Goal: Information Seeking & Learning: Learn about a topic

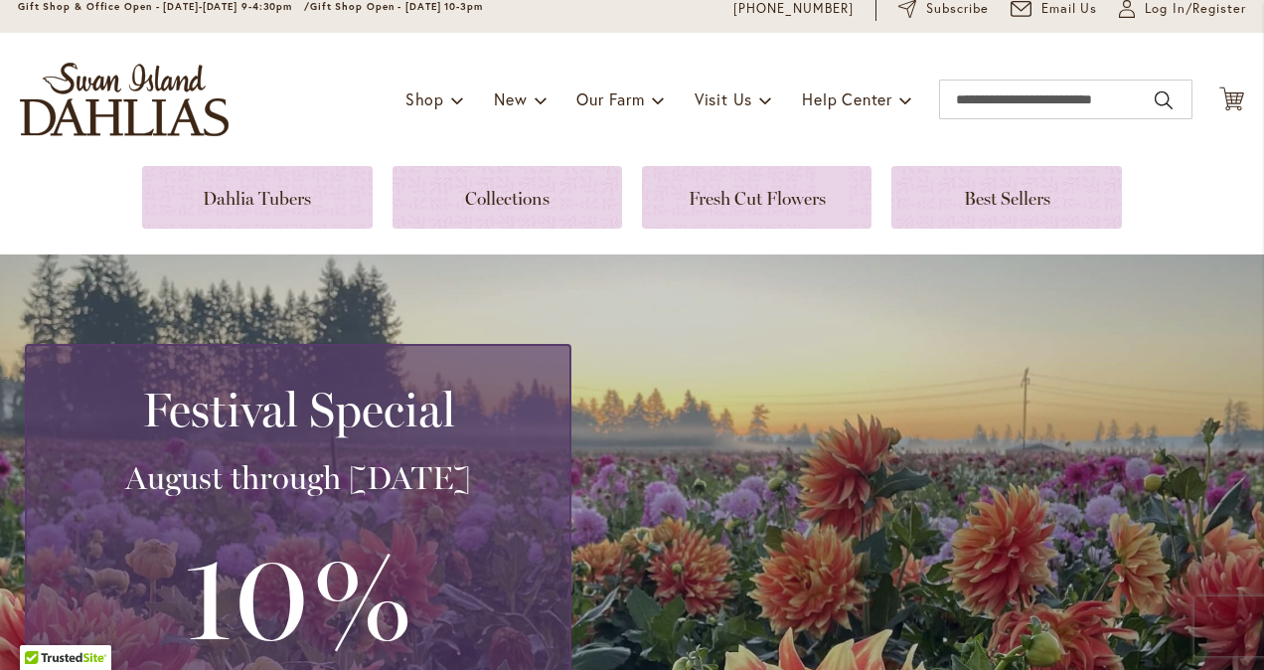
scroll to position [79, 0]
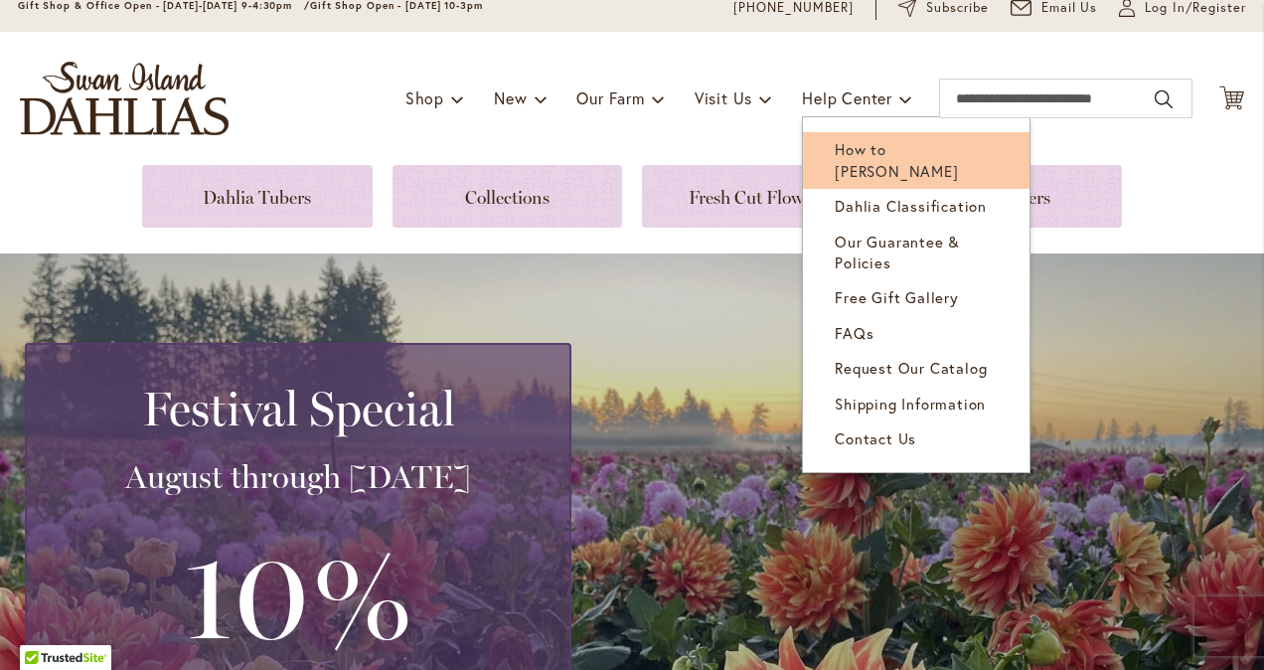
click at [859, 145] on span "How to [PERSON_NAME]" at bounding box center [896, 159] width 123 height 41
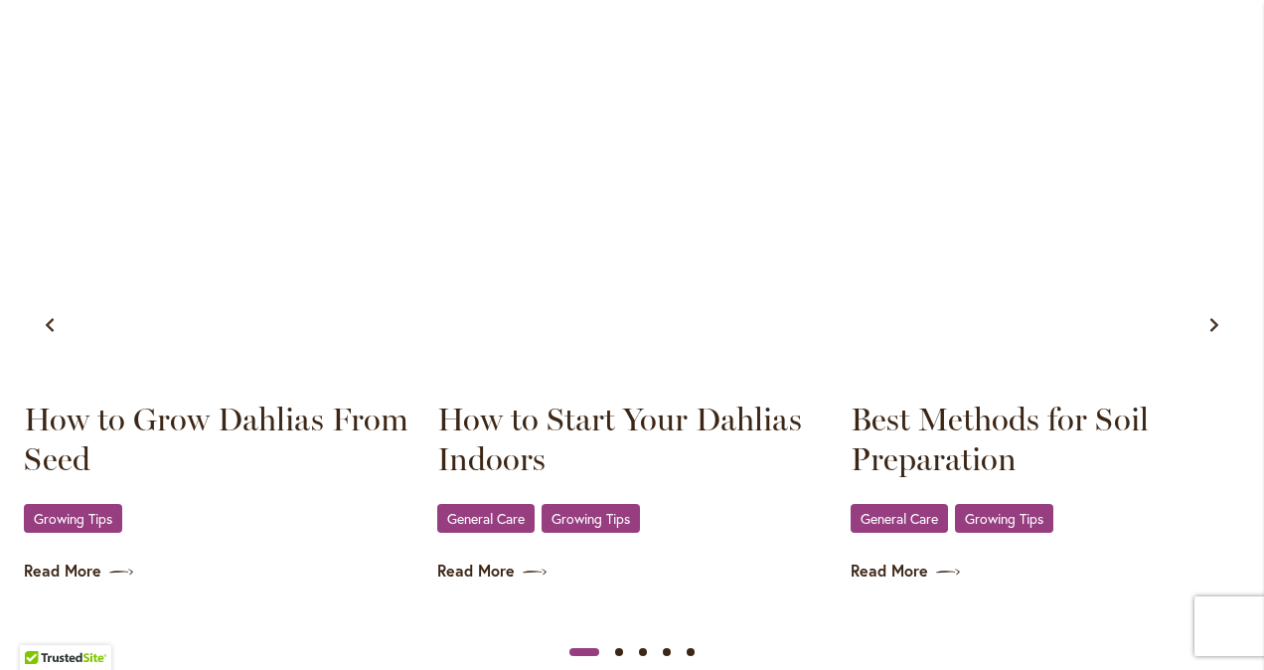
scroll to position [1167, 0]
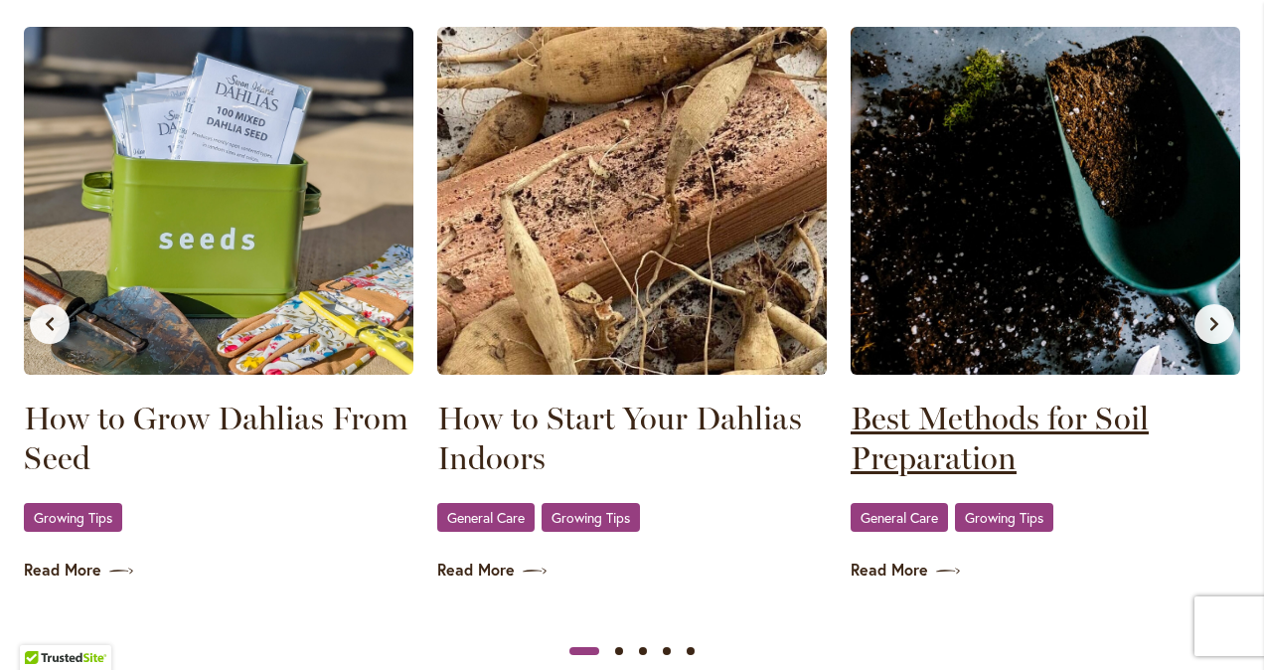
click at [960, 420] on link "Best Methods for Soil Preparation" at bounding box center [1046, 439] width 390 height 80
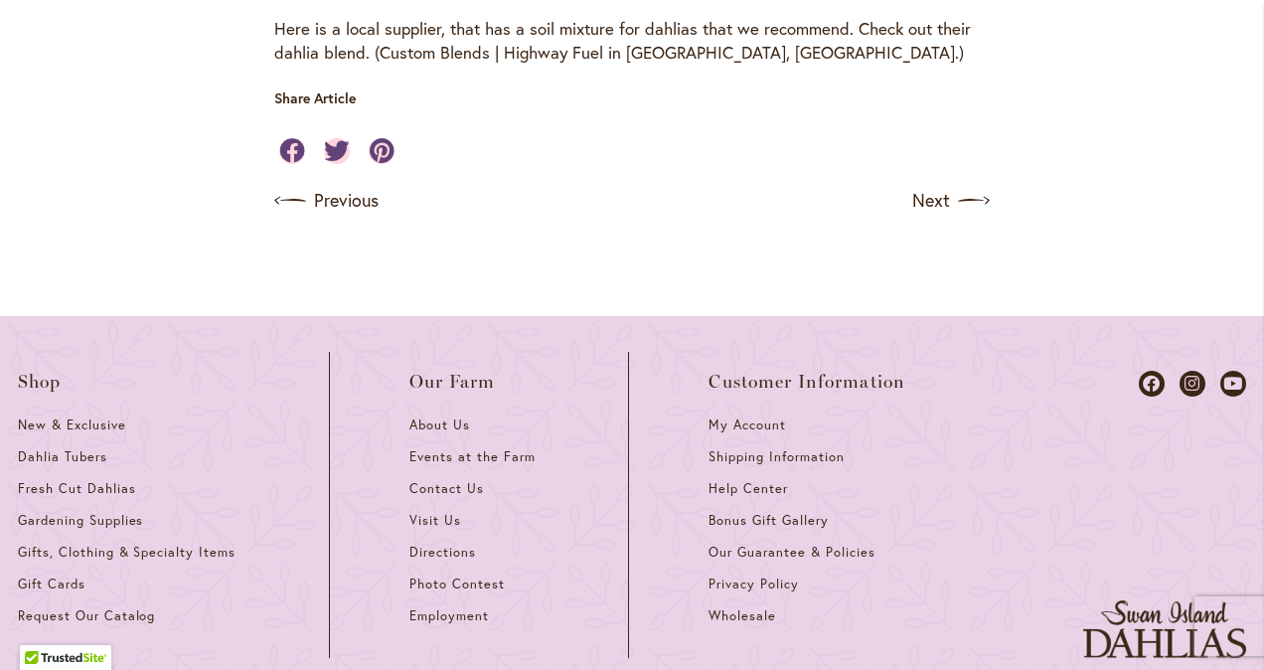
scroll to position [1297, 0]
click at [926, 197] on link "Next" at bounding box center [953, 200] width 74 height 32
